Goal: Navigation & Orientation: Find specific page/section

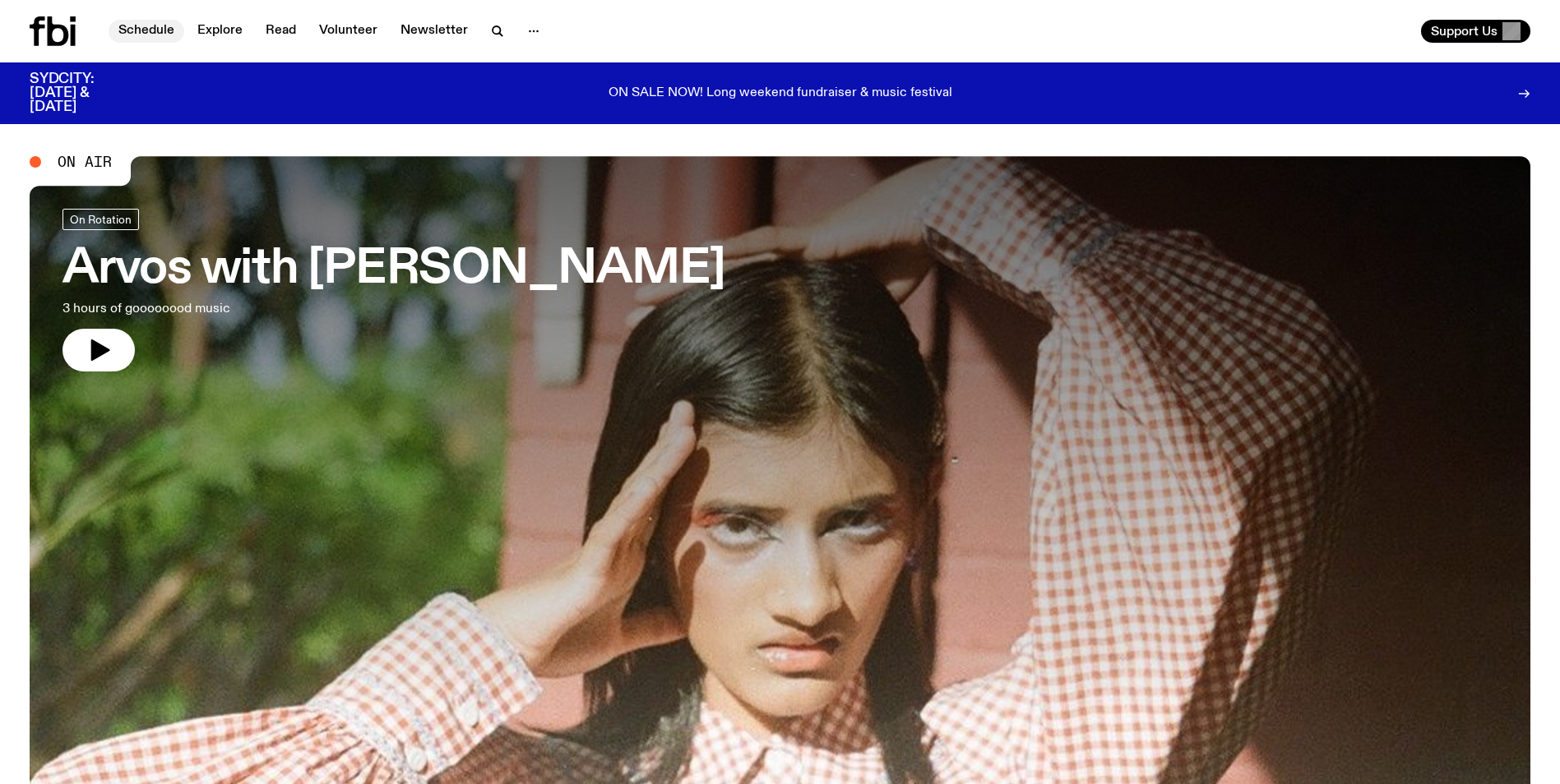
click at [145, 21] on link "Schedule" at bounding box center [146, 31] width 76 height 23
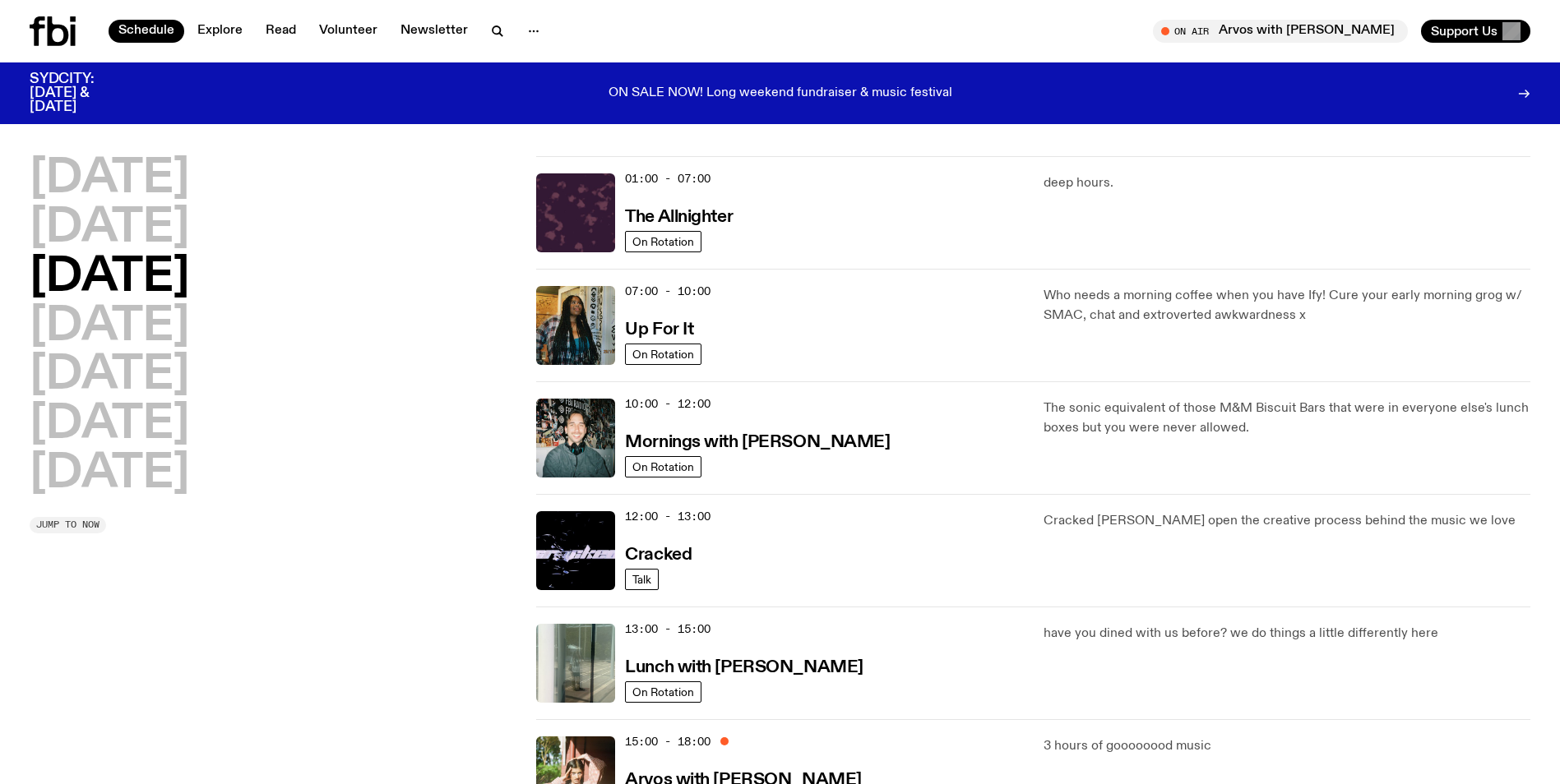
click at [62, 523] on span "Jump to now" at bounding box center [68, 525] width 63 height 9
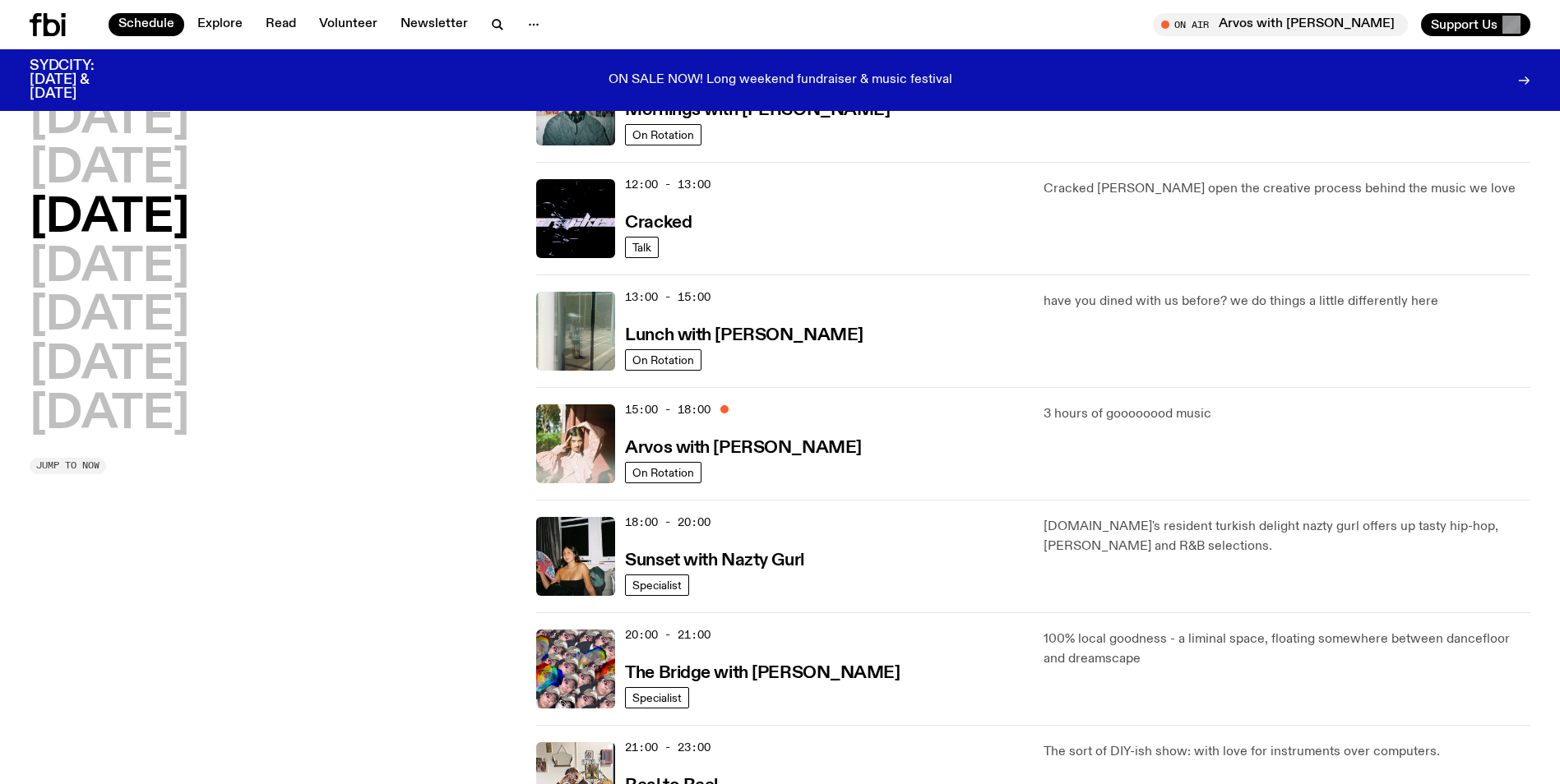
scroll to position [609, 0]
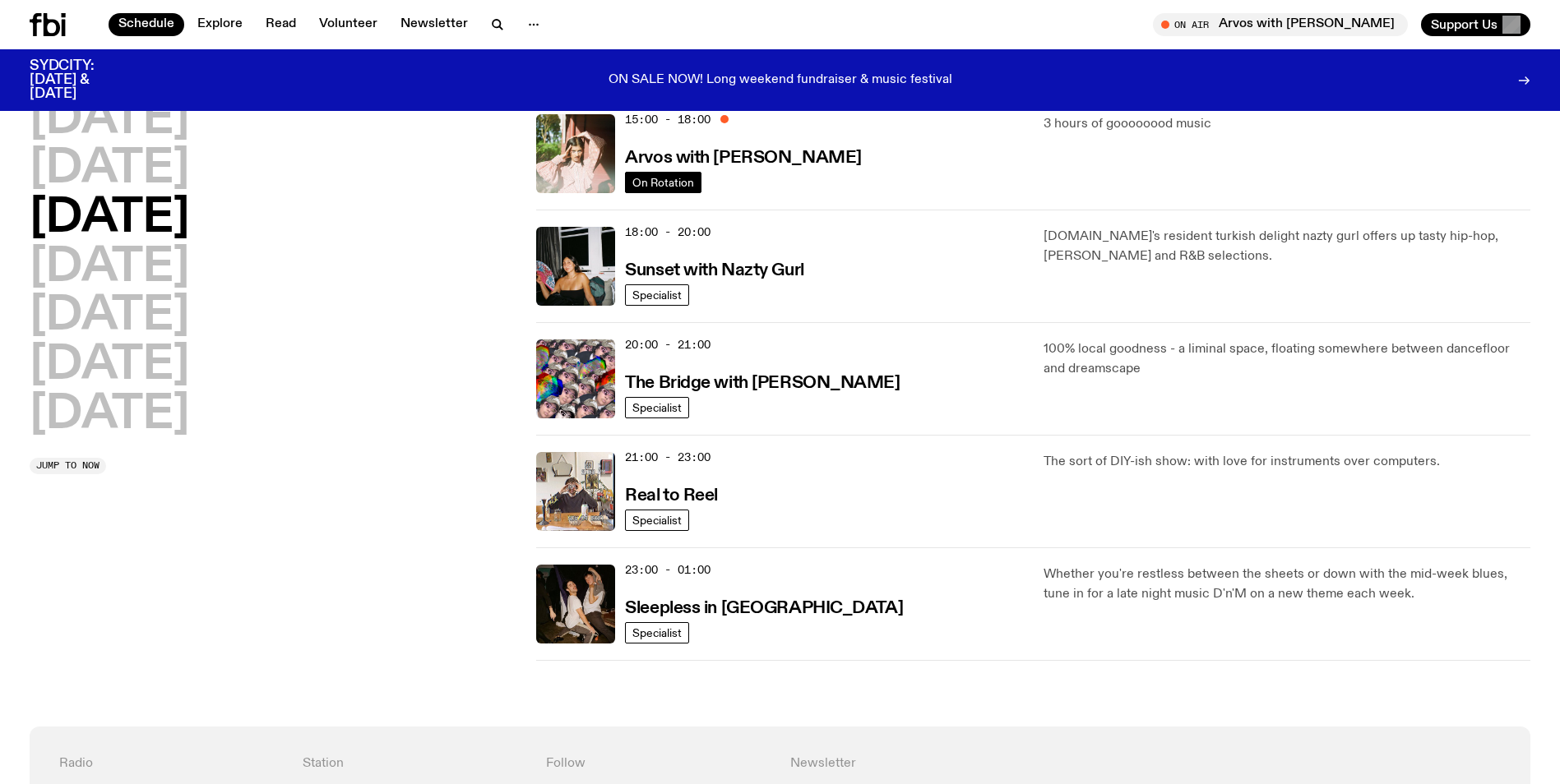
click at [657, 183] on span "On Rotation" at bounding box center [664, 182] width 62 height 12
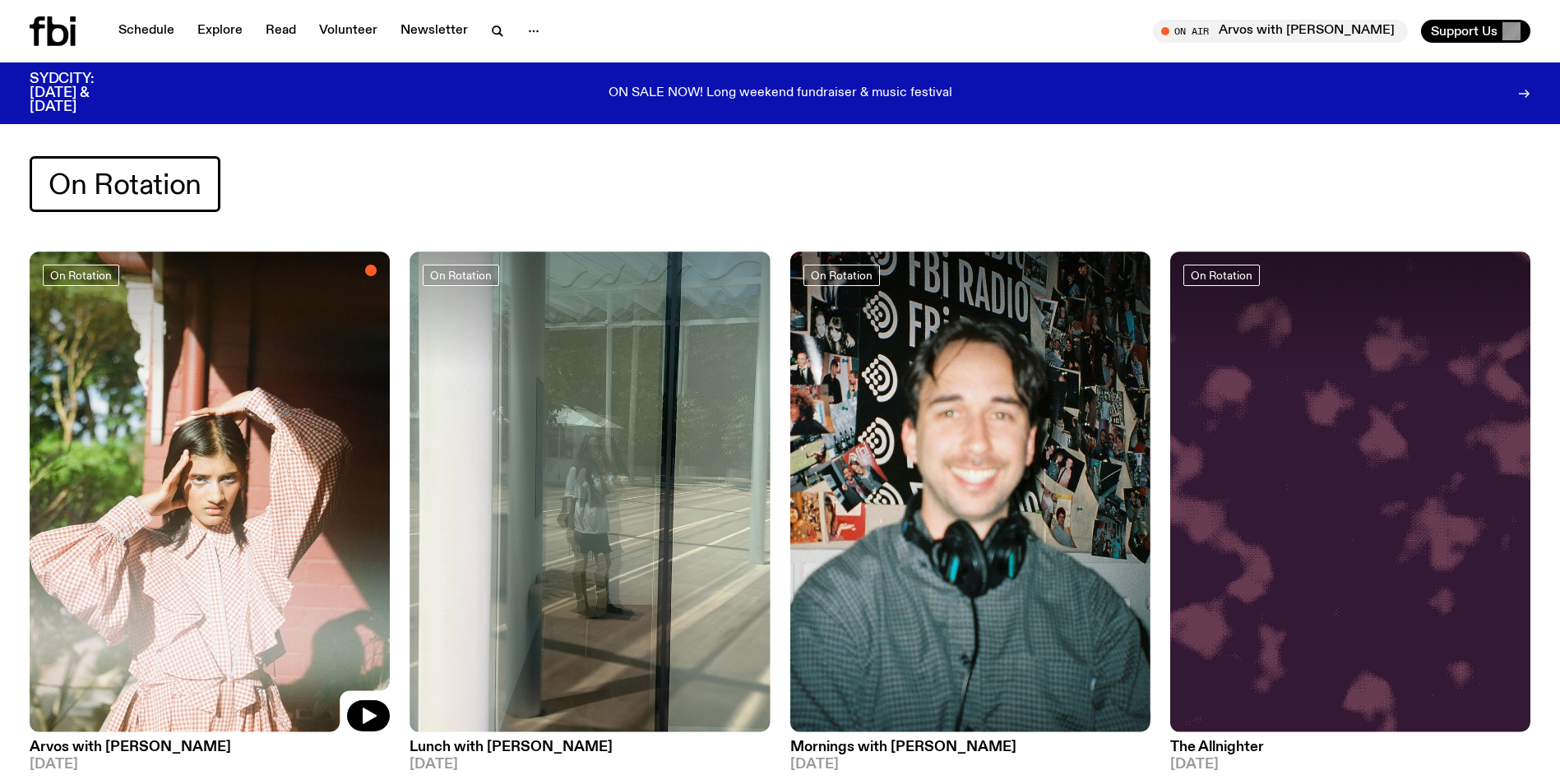
click at [286, 554] on img at bounding box center [210, 492] width 360 height 480
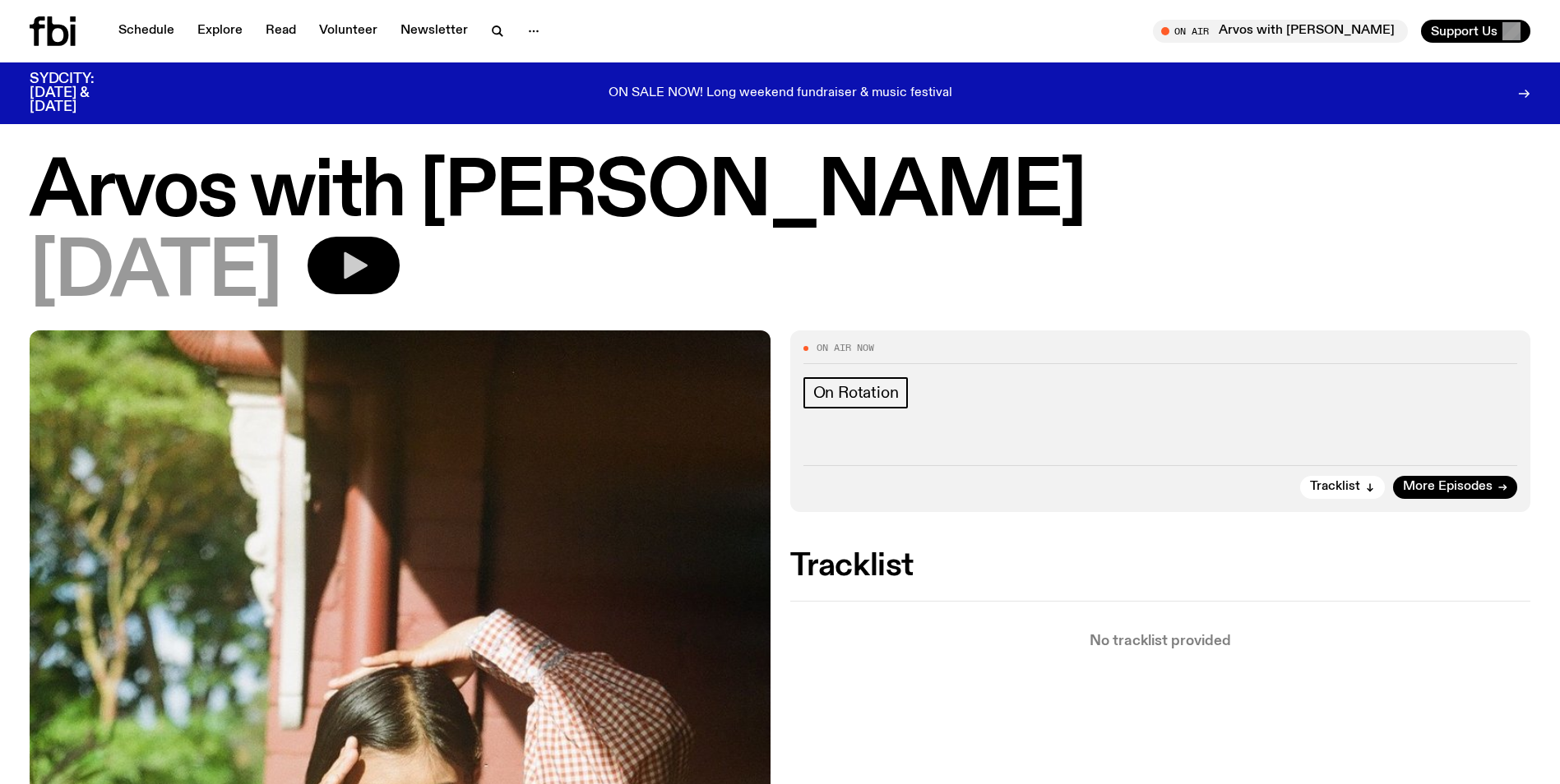
click at [368, 270] on icon "button" at bounding box center [355, 265] width 24 height 27
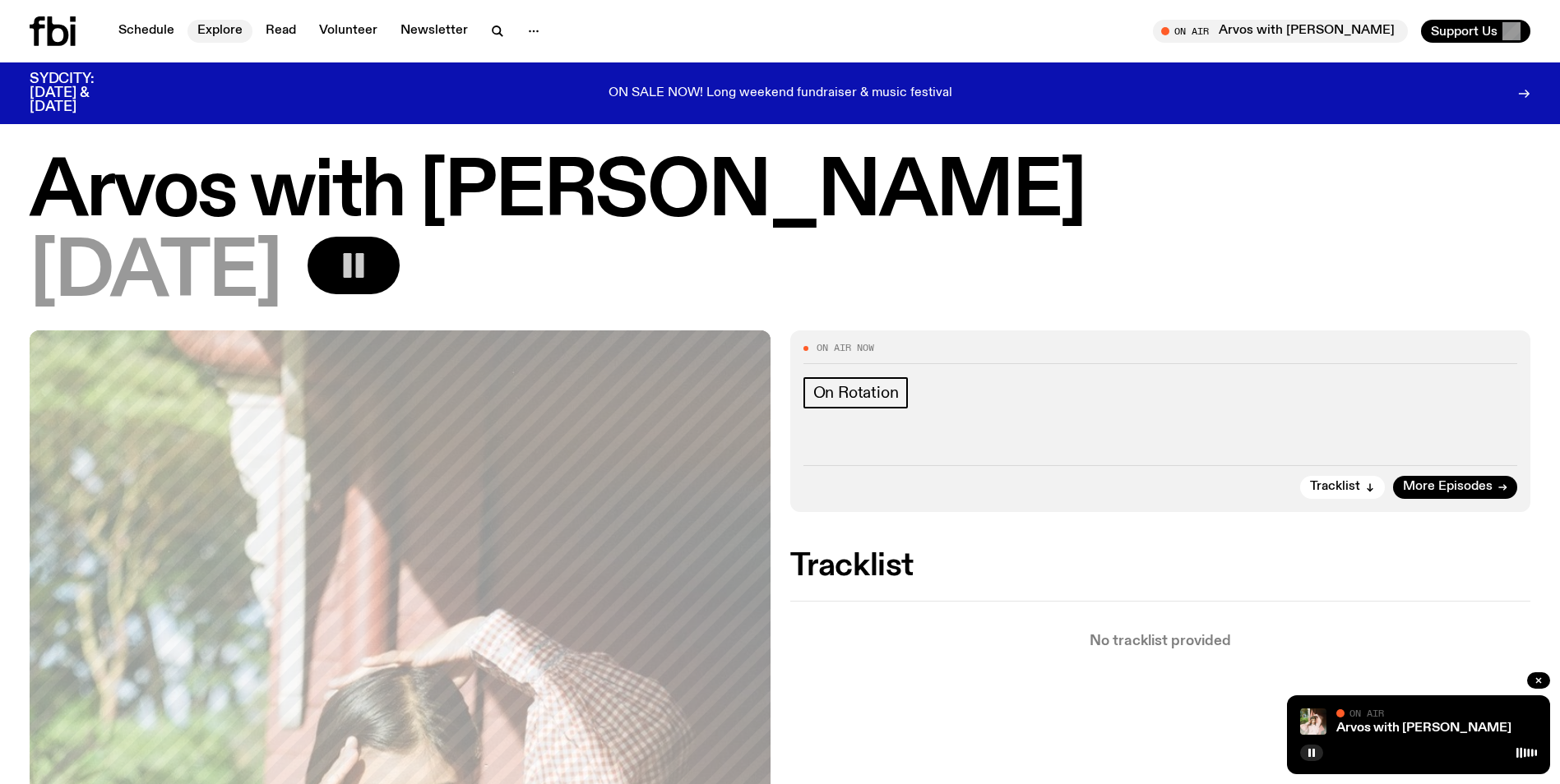
click at [209, 31] on link "Explore" at bounding box center [220, 31] width 65 height 23
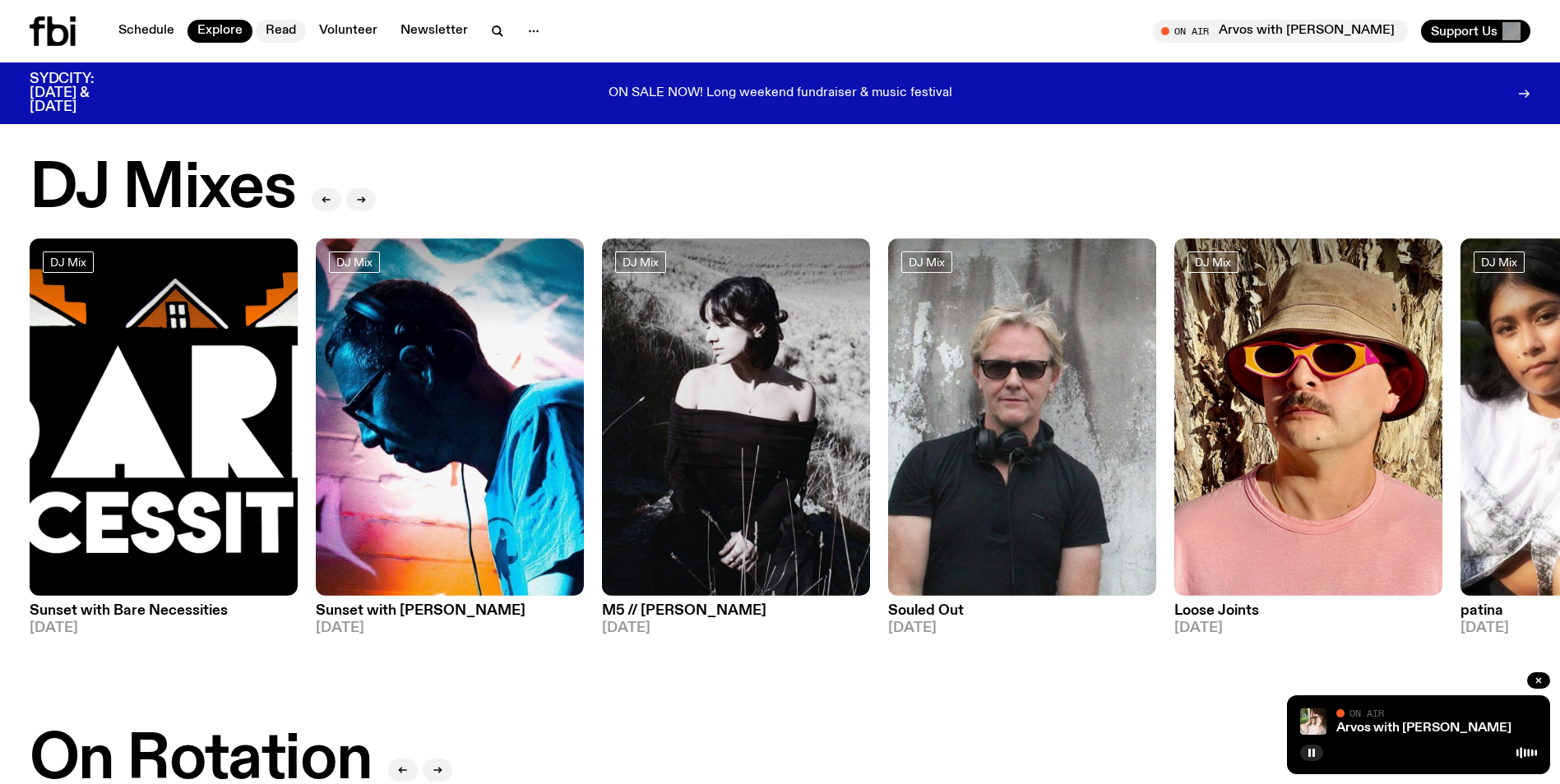
click at [278, 30] on link "Read" at bounding box center [280, 31] width 50 height 23
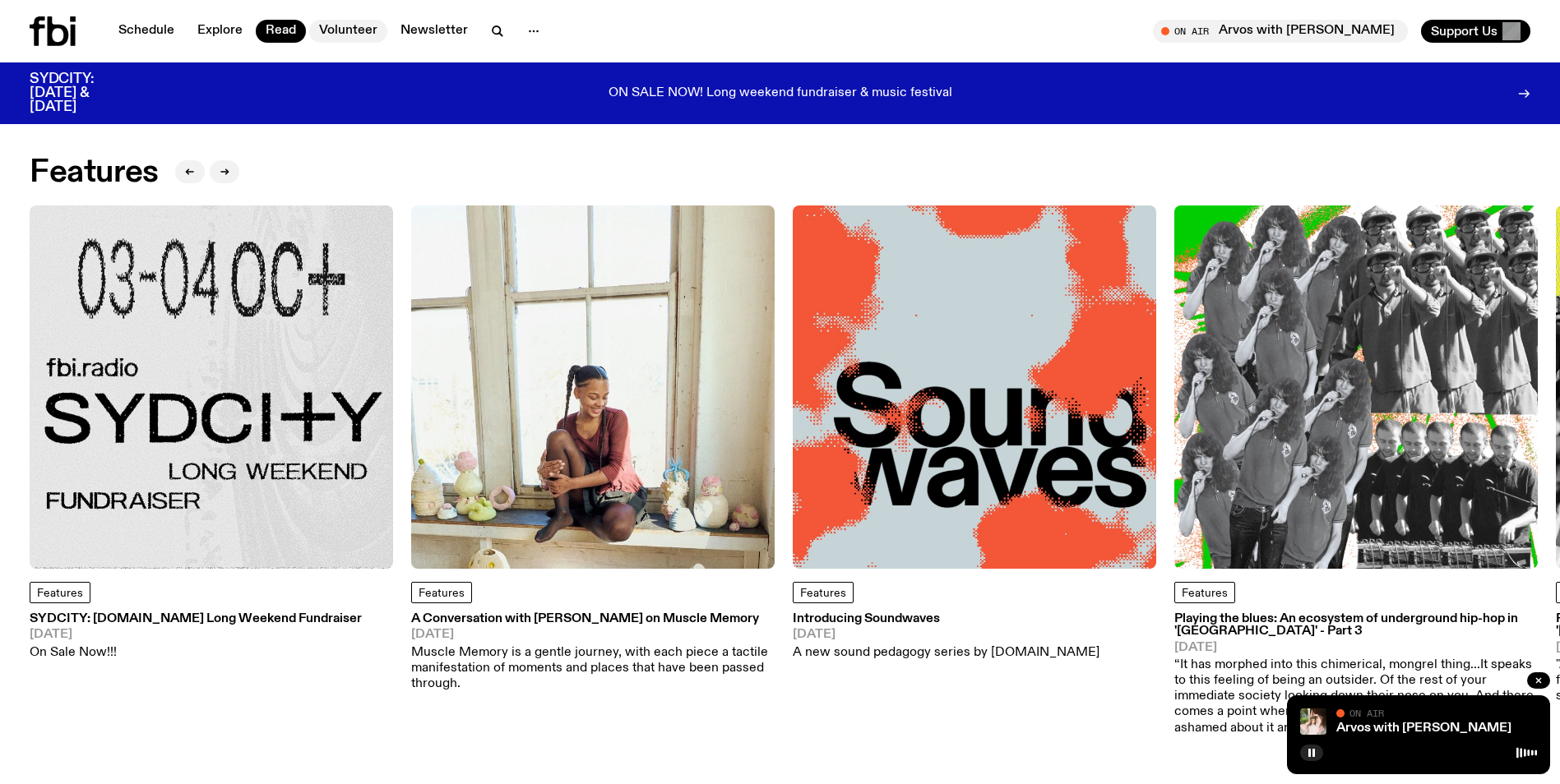
click at [335, 27] on link "Volunteer" at bounding box center [348, 31] width 78 height 23
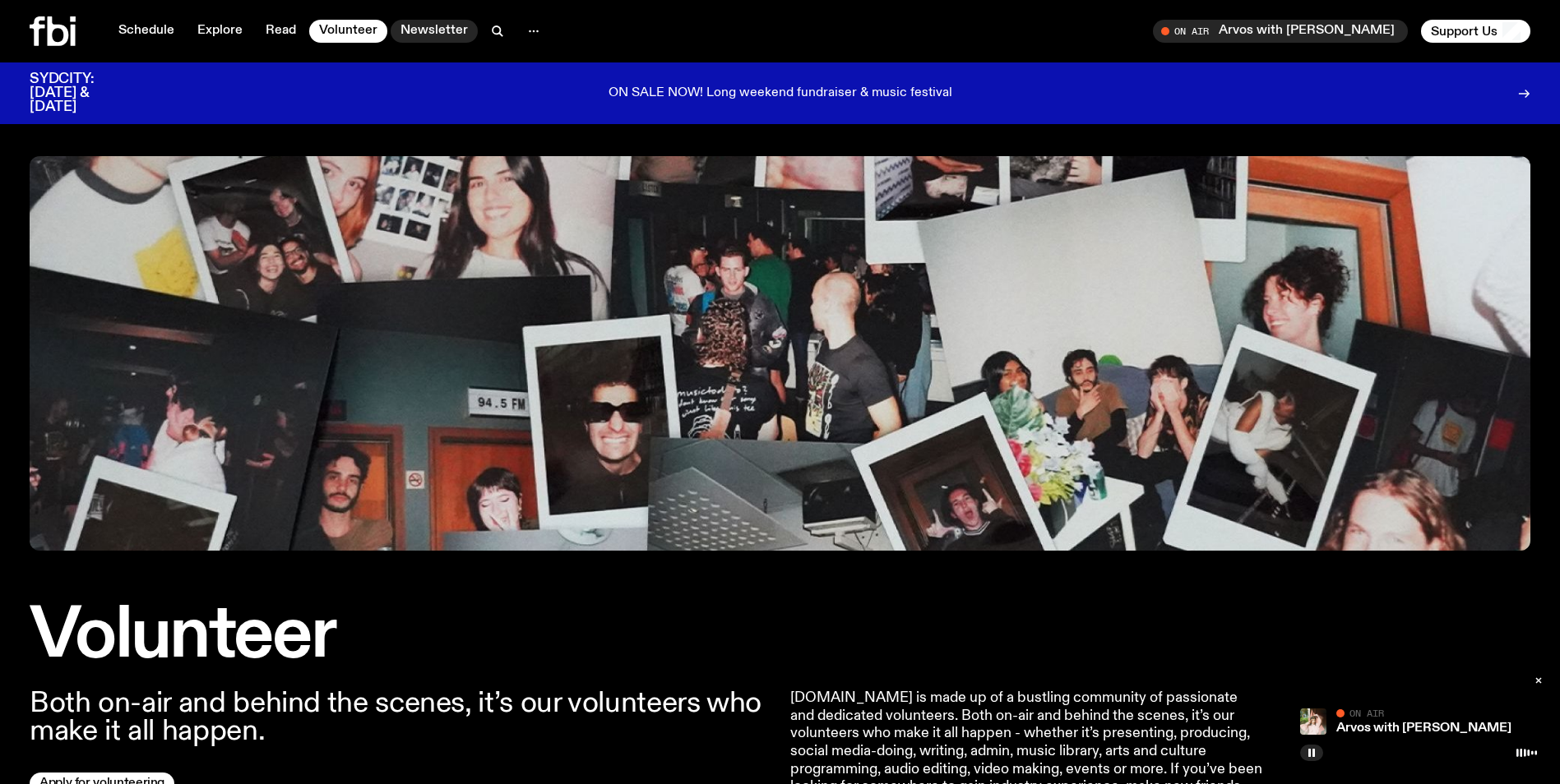
click at [433, 27] on link "Newsletter" at bounding box center [434, 31] width 87 height 23
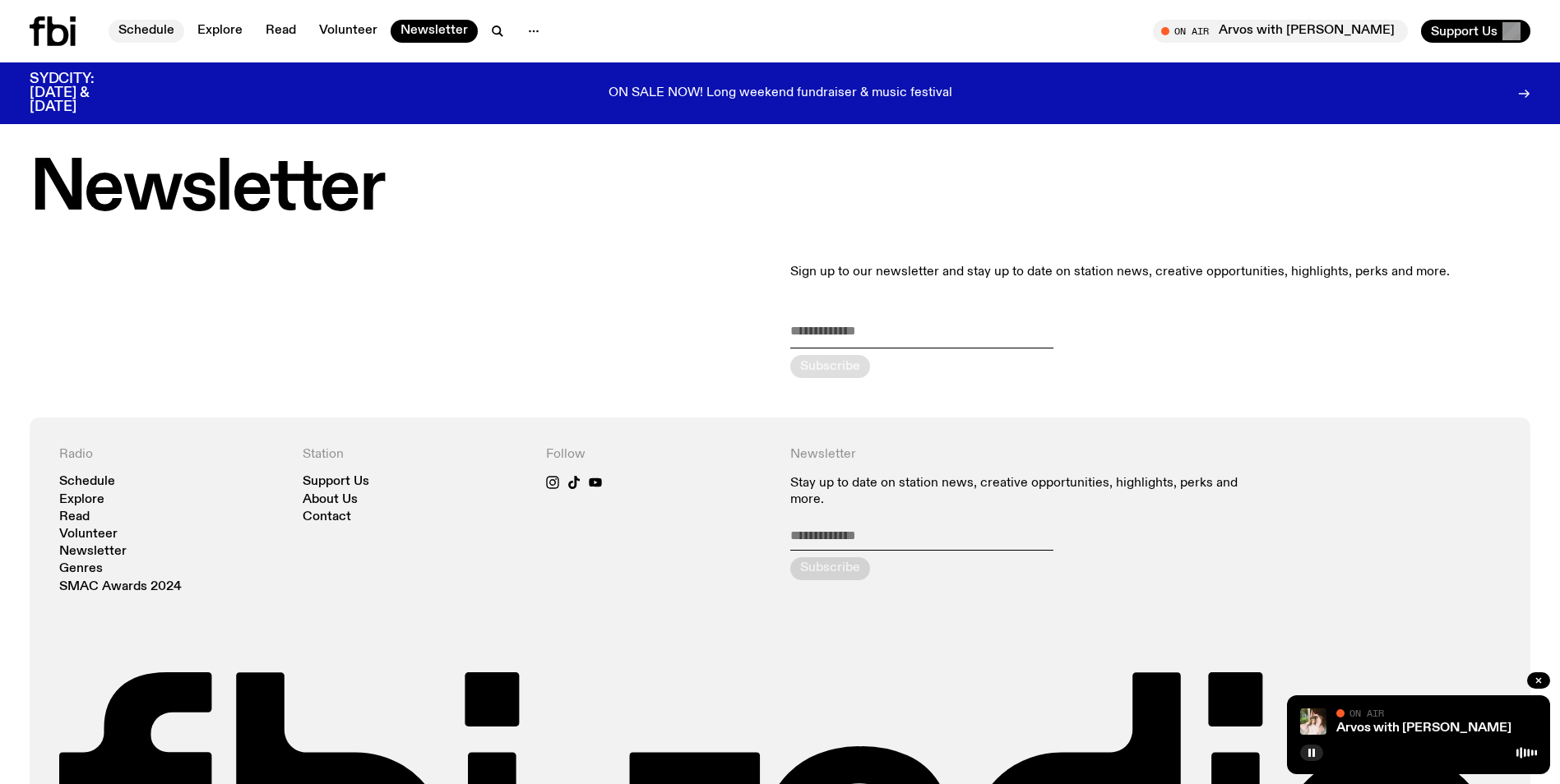
click at [144, 29] on link "Schedule" at bounding box center [146, 31] width 76 height 23
